Goal: Information Seeking & Learning: Learn about a topic

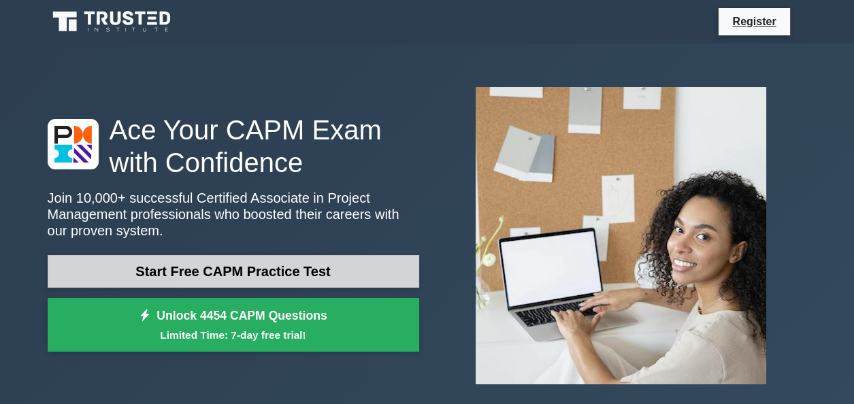
click at [269, 279] on link "Start Free CAPM Practice Test" at bounding box center [233, 271] width 371 height 33
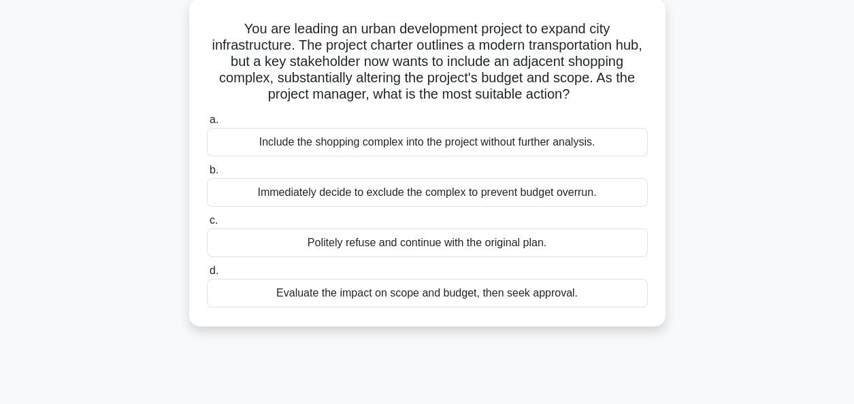
scroll to position [87, 0]
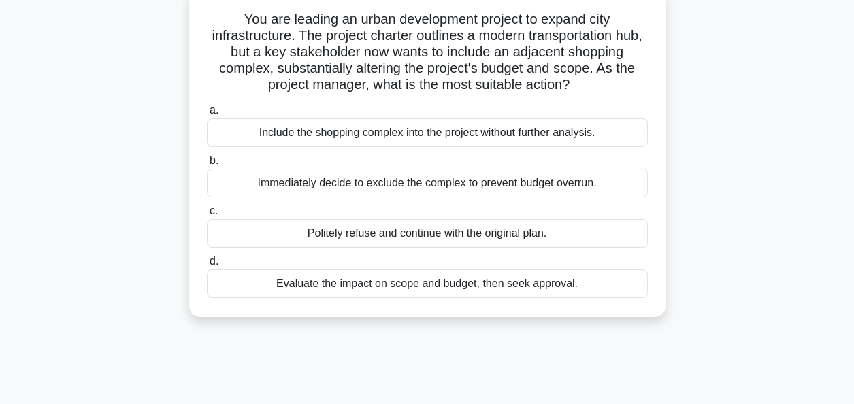
click at [571, 284] on div "Evaluate the impact on scope and budget, then seek approval." at bounding box center [427, 283] width 441 height 29
click at [207, 266] on input "d. Evaluate the impact on scope and budget, then seek approval." at bounding box center [207, 261] width 0 height 9
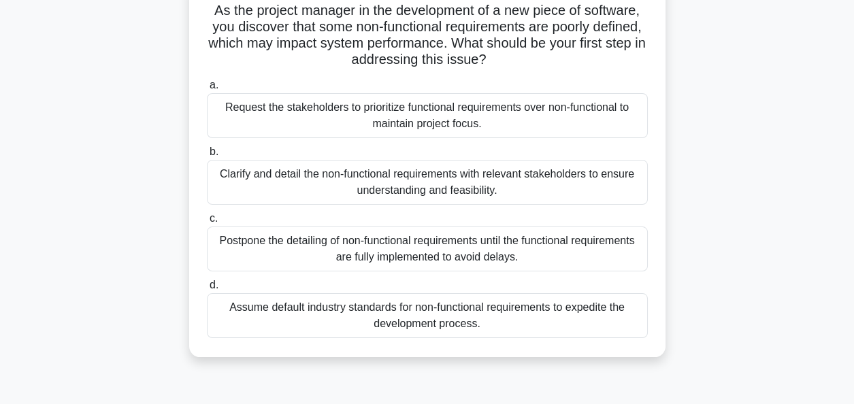
scroll to position [0, 0]
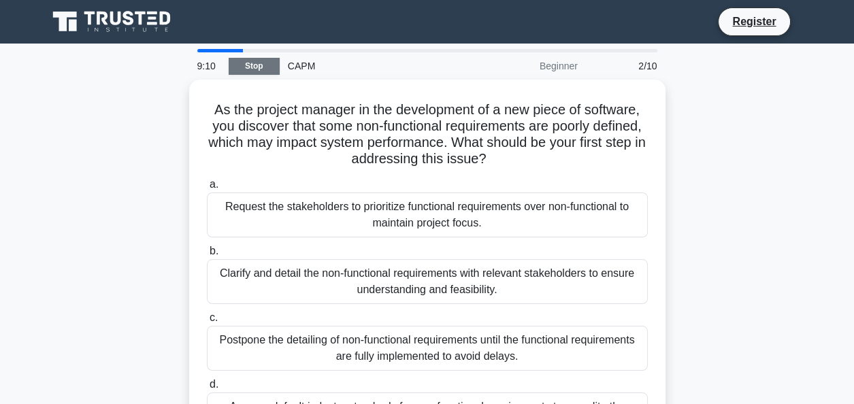
click at [267, 71] on link "Stop" at bounding box center [254, 66] width 51 height 17
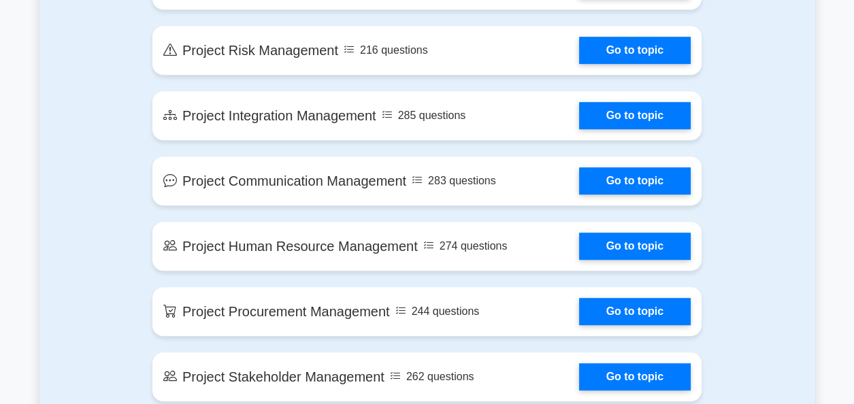
scroll to position [1063, 0]
